Goal: Information Seeking & Learning: Learn about a topic

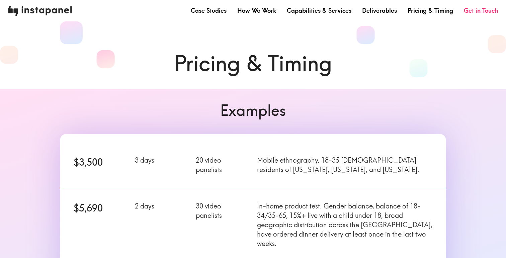
click at [52, 14] on img at bounding box center [40, 11] width 64 height 10
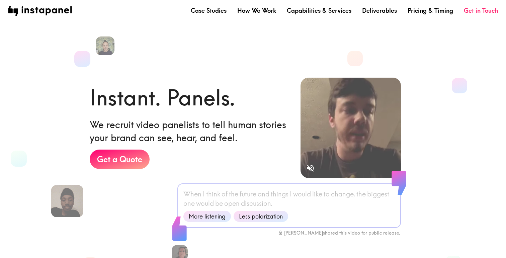
click at [254, 45] on section "Instant. Panels. We recruit video panelists to tell human stories your brand ca…" at bounding box center [248, 139] width 506 height 257
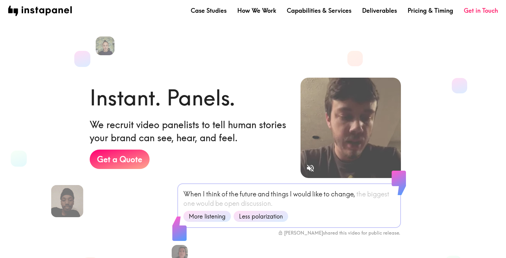
click at [254, 45] on section "Instant. Panels. We recruit video panelists to tell human stories your brand ca…" at bounding box center [248, 139] width 506 height 257
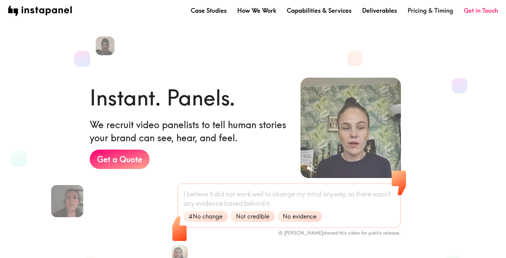
click at [414, 12] on link "Pricing & Timing" at bounding box center [431, 10] width 46 height 8
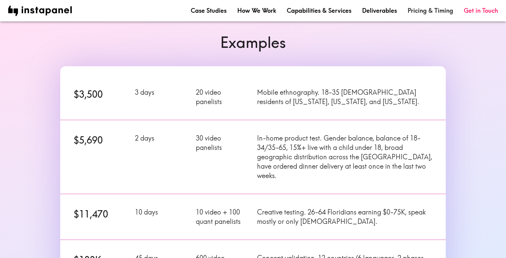
scroll to position [69, 0]
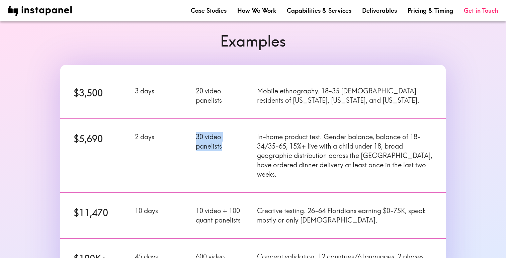
drag, startPoint x: 196, startPoint y: 136, endPoint x: 223, endPoint y: 146, distance: 28.4
click at [223, 146] on p "30 video panelists" at bounding box center [222, 141] width 53 height 19
